Goal: Information Seeking & Learning: Learn about a topic

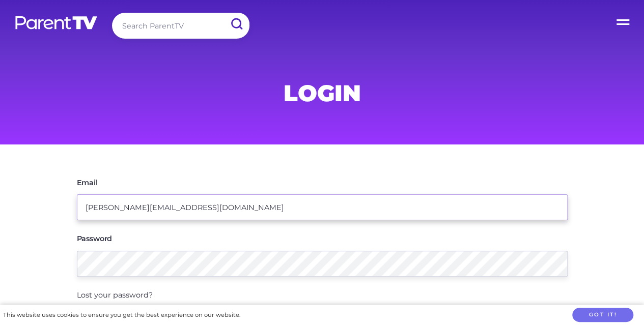
drag, startPoint x: 206, startPoint y: 204, endPoint x: 59, endPoint y: 198, distance: 146.8
click at [59, 198] on main "Email [PERSON_NAME][EMAIL_ADDRESS][DOMAIN_NAME] Password Lost your password? Lo…" at bounding box center [322, 258] width 644 height 227
type input "a"
type input "[PERSON_NAME][EMAIL_ADDRESS][PERSON_NAME][DOMAIN_NAME]"
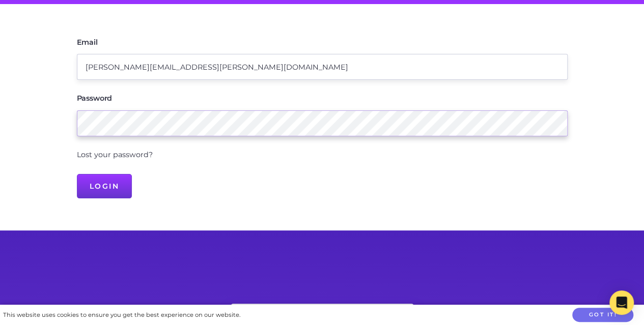
scroll to position [142, 0]
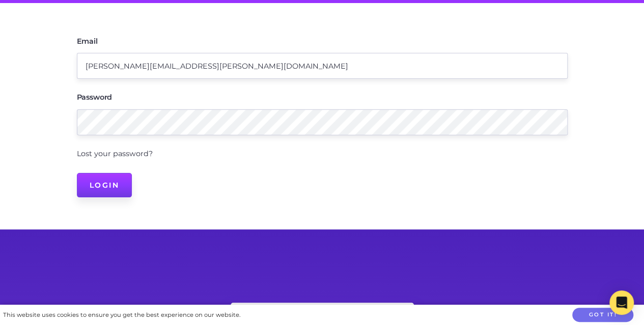
click at [111, 185] on input "Login" at bounding box center [105, 185] width 56 height 24
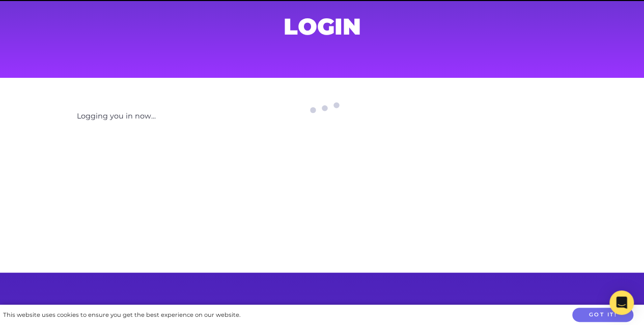
scroll to position [66, 0]
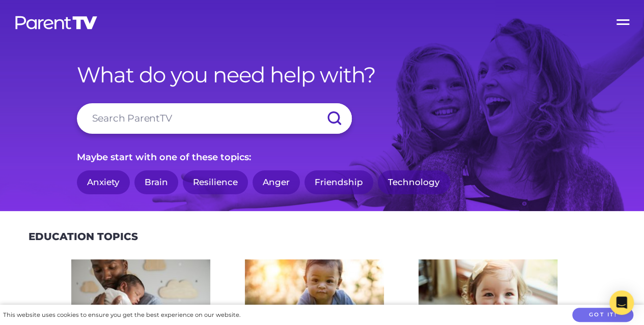
click at [224, 119] on input "search" at bounding box center [214, 118] width 275 height 31
type input "sibling fights"
click at [316, 103] on input "submit" at bounding box center [334, 118] width 36 height 31
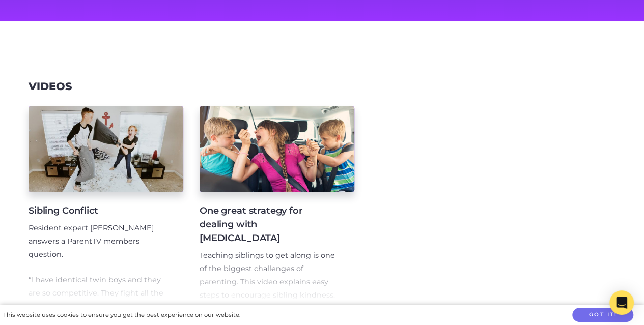
scroll to position [124, 0]
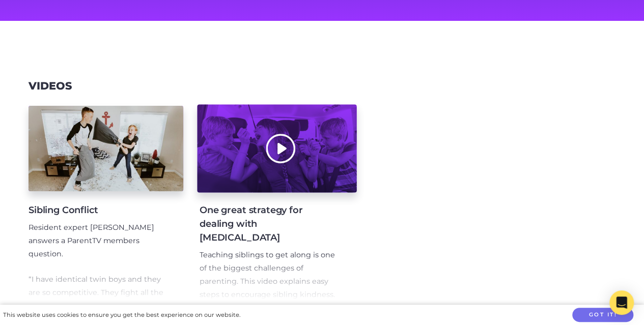
click at [281, 142] on div at bounding box center [276, 149] width 159 height 88
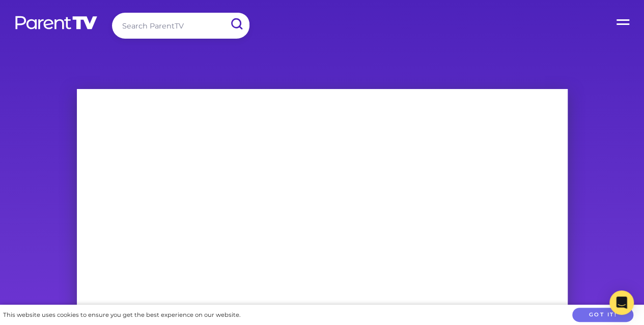
scroll to position [80, 0]
